Goal: Communication & Community: Ask a question

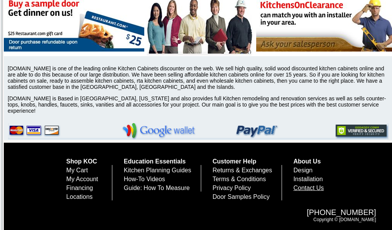
scroll to position [2728, 0]
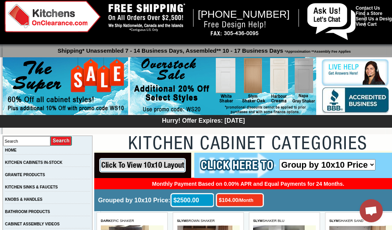
scroll to position [0, 0]
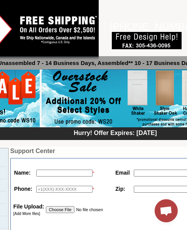
scroll to position [0, 90]
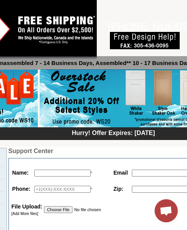
click at [51, 171] on input "text" at bounding box center [62, 173] width 56 height 7
type input "Joseph Pearson"
click at [148, 173] on input "text" at bounding box center [160, 173] width 56 height 7
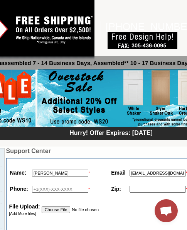
type input "jpearson376@gmail.com"
click at [33, 190] on input "text" at bounding box center [60, 189] width 56 height 7
type input "6187130085"
click at [137, 189] on input "text" at bounding box center [157, 189] width 56 height 7
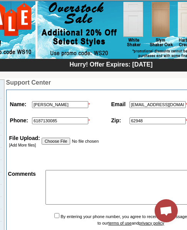
scroll to position [77, 92]
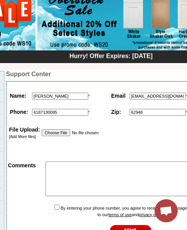
type input "62948"
click at [47, 169] on textarea at bounding box center [150, 179] width 210 height 35
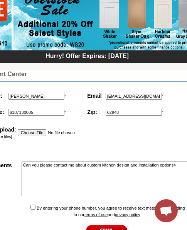
scroll to position [77, 120]
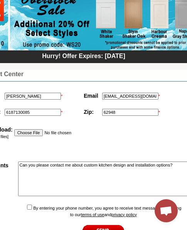
type textarea "Can you please contact me about custom kitchen design and installation options?"
click at [27, 209] on input "checkbox" at bounding box center [29, 207] width 5 height 5
checkbox input "true"
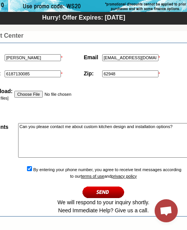
scroll to position [154, 120]
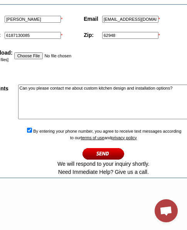
click at [85, 155] on input "image" at bounding box center [103, 153] width 42 height 13
